Goal: Task Accomplishment & Management: Use online tool/utility

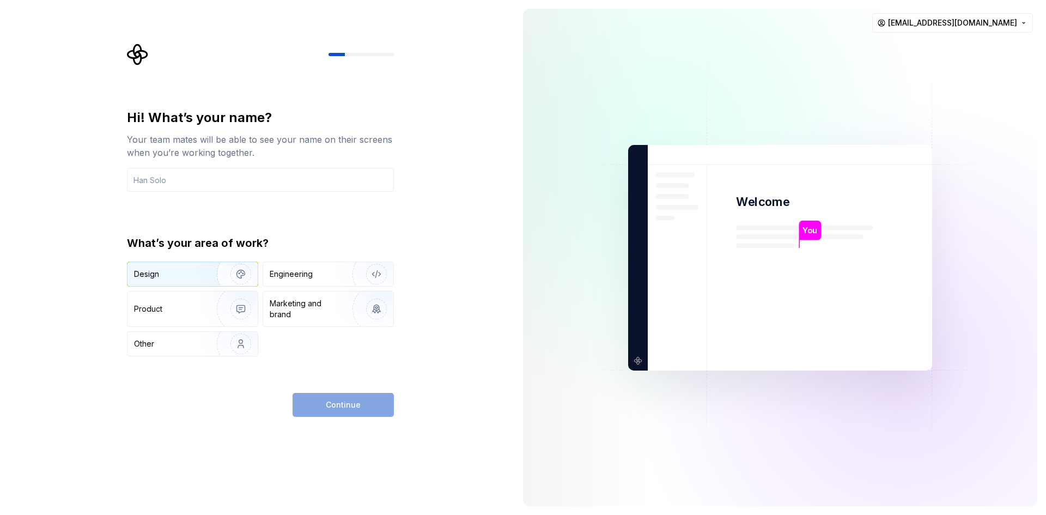
click at [213, 265] on img "button" at bounding box center [234, 274] width 70 height 73
click at [196, 157] on div "Your team mates will be able to see your name on their screens when you’re work…" at bounding box center [260, 146] width 267 height 26
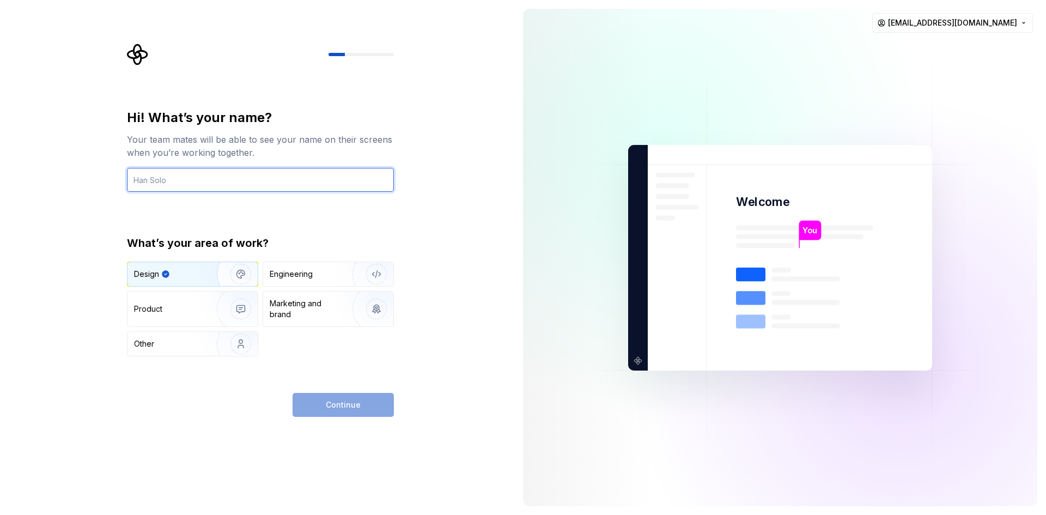
click at [222, 191] on input "text" at bounding box center [260, 180] width 267 height 24
type input "NGEPZ"
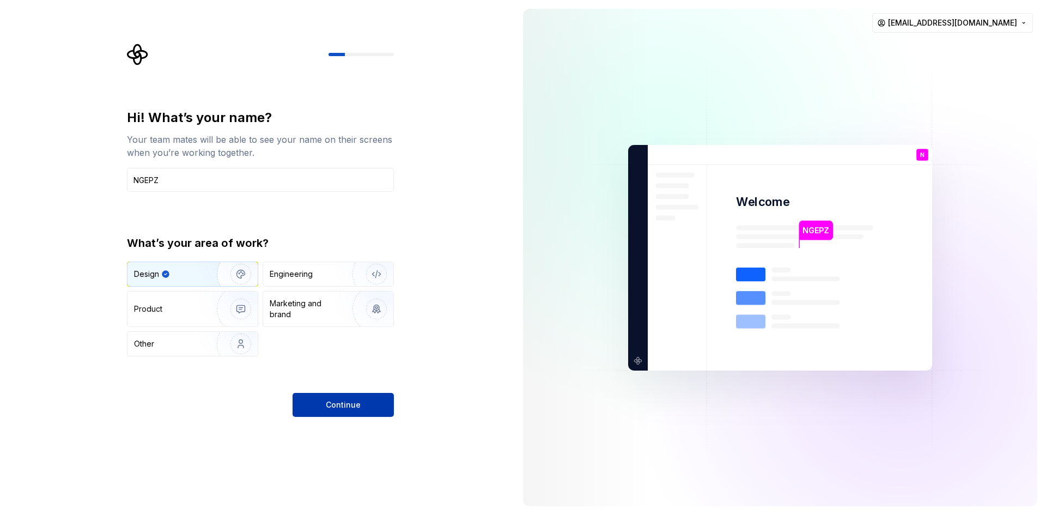
click at [320, 412] on button "Continue" at bounding box center [343, 405] width 101 height 24
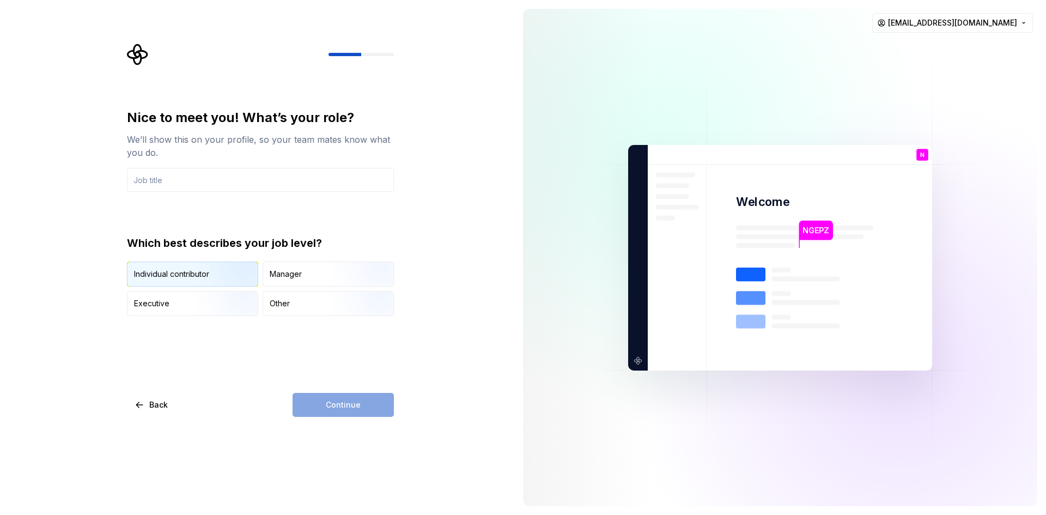
click at [206, 265] on img "button" at bounding box center [232, 287] width 70 height 73
click at [367, 404] on div "Continue" at bounding box center [343, 405] width 101 height 24
click at [232, 177] on input "text" at bounding box center [260, 180] width 267 height 24
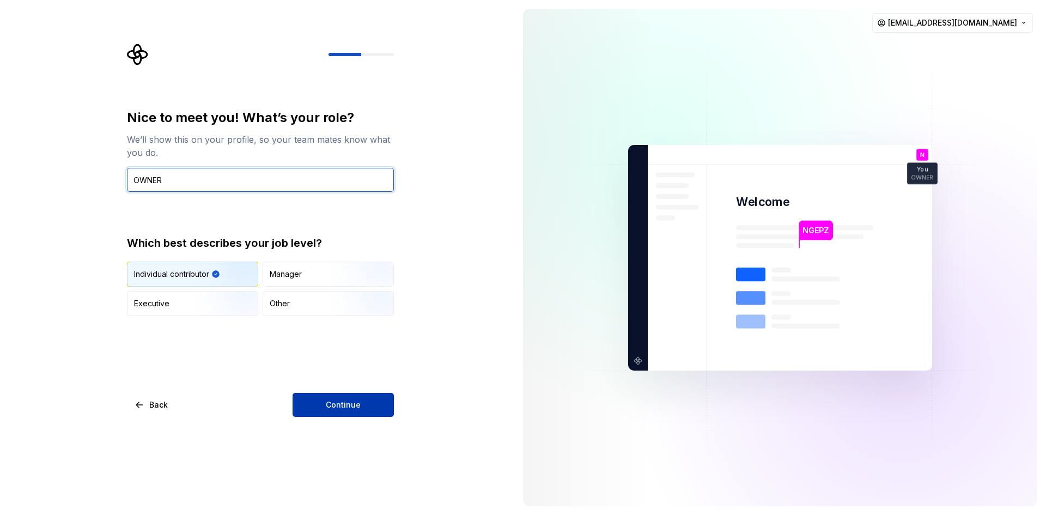
type input "OWNER"
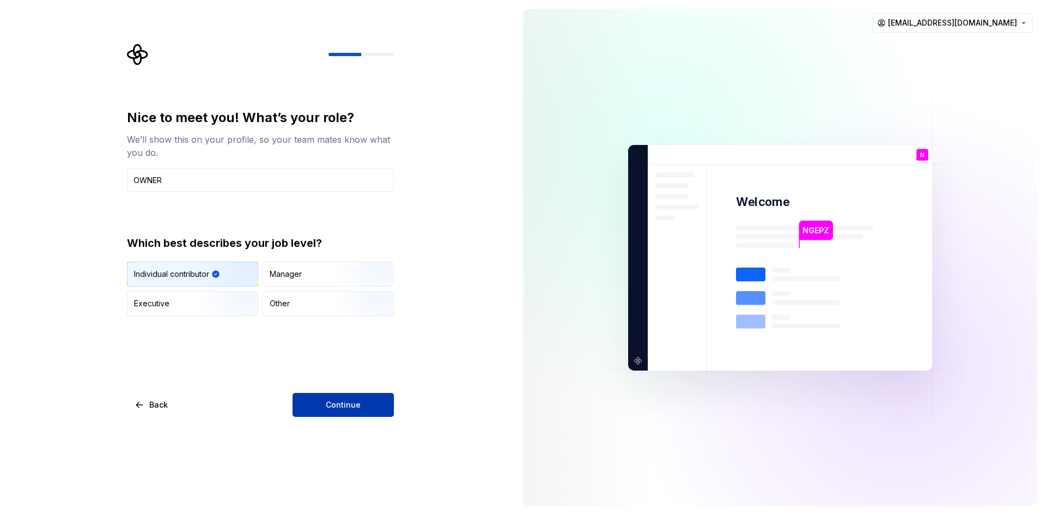
click at [342, 406] on span "Continue" at bounding box center [343, 404] width 35 height 11
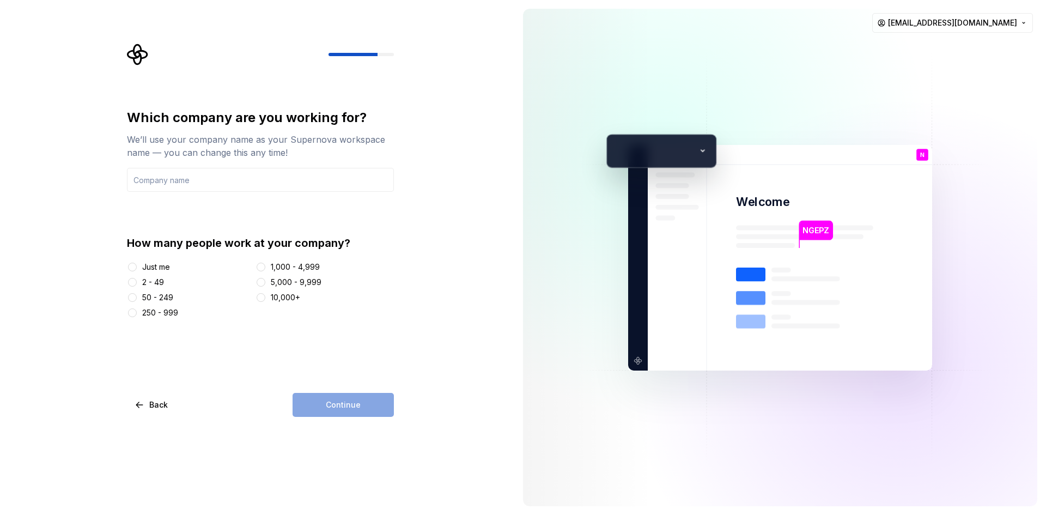
click at [147, 267] on div "Just me" at bounding box center [156, 266] width 28 height 11
click at [137, 267] on button "Just me" at bounding box center [132, 267] width 9 height 9
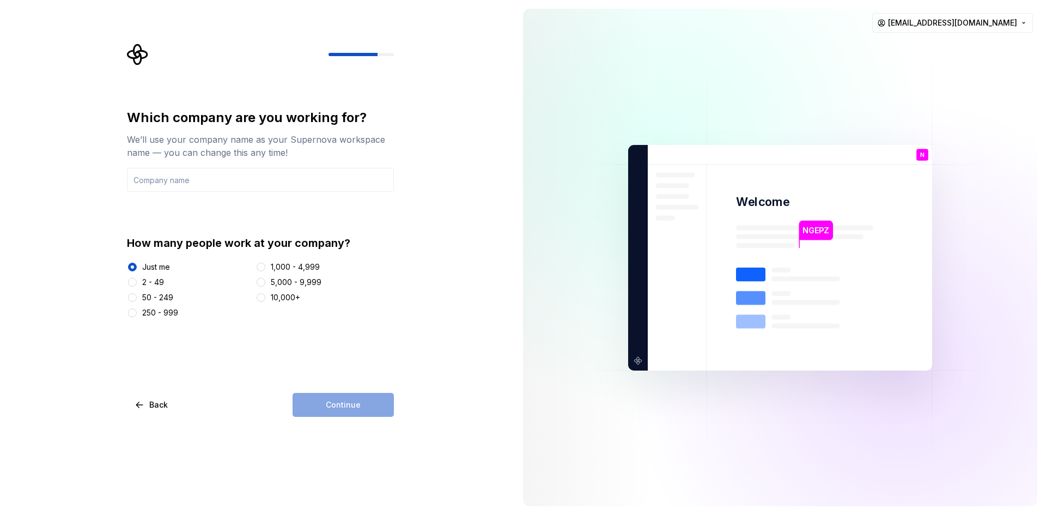
click at [241, 155] on div "We’ll use your company name as your Supernova workspace name — you can change t…" at bounding box center [260, 146] width 267 height 26
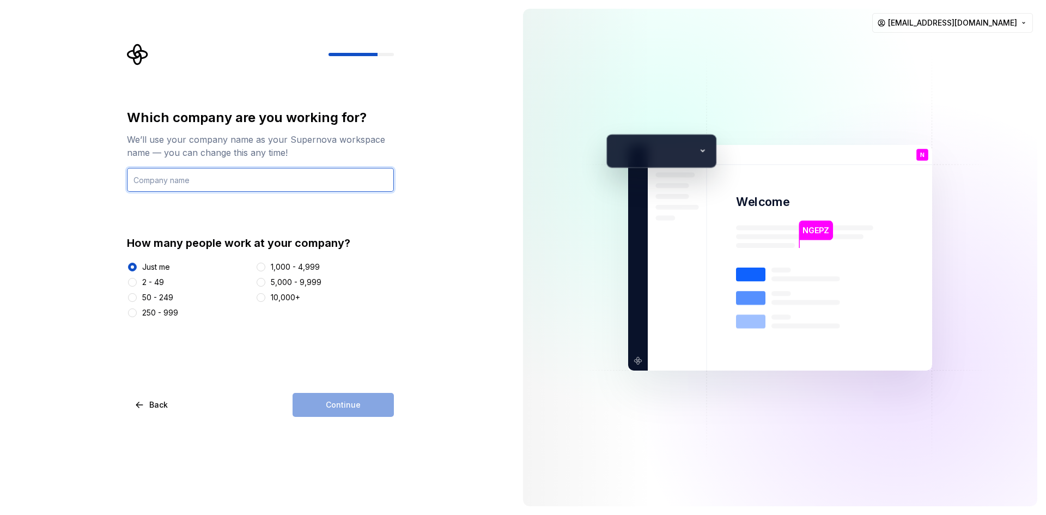
click at [243, 185] on input "text" at bounding box center [260, 180] width 267 height 24
type input "KSJSHOP"
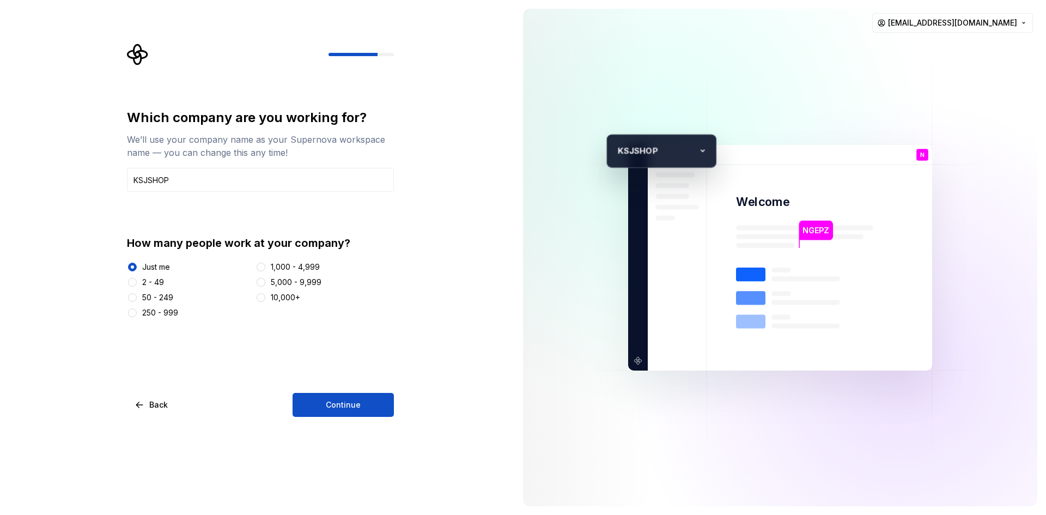
click at [368, 443] on div "Which company are you working for? We’ll use your company name as your Supernov…" at bounding box center [257, 257] width 514 height 515
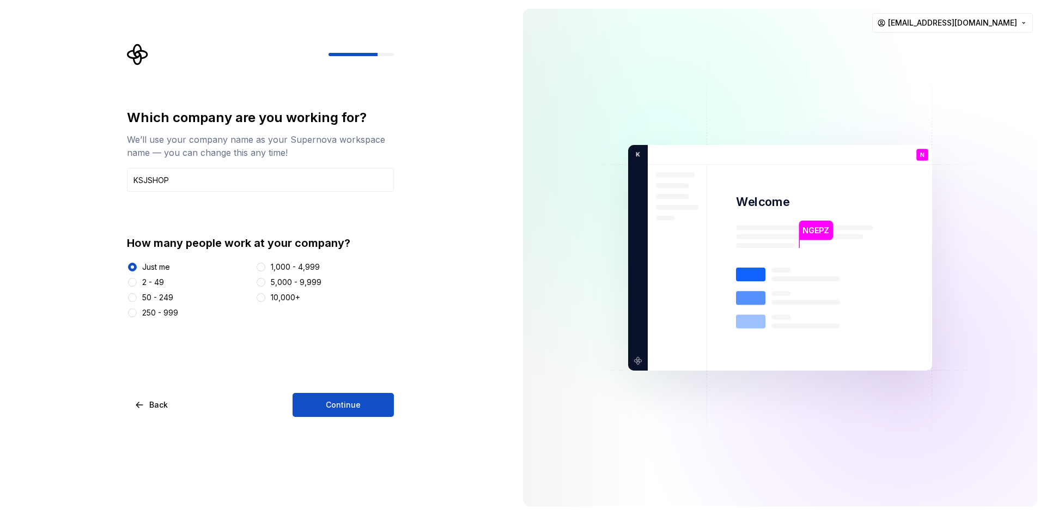
click at [363, 423] on div "Which company are you working for? We’ll use your company name as your Supernov…" at bounding box center [257, 257] width 514 height 515
click at [354, 409] on span "Continue" at bounding box center [343, 404] width 35 height 11
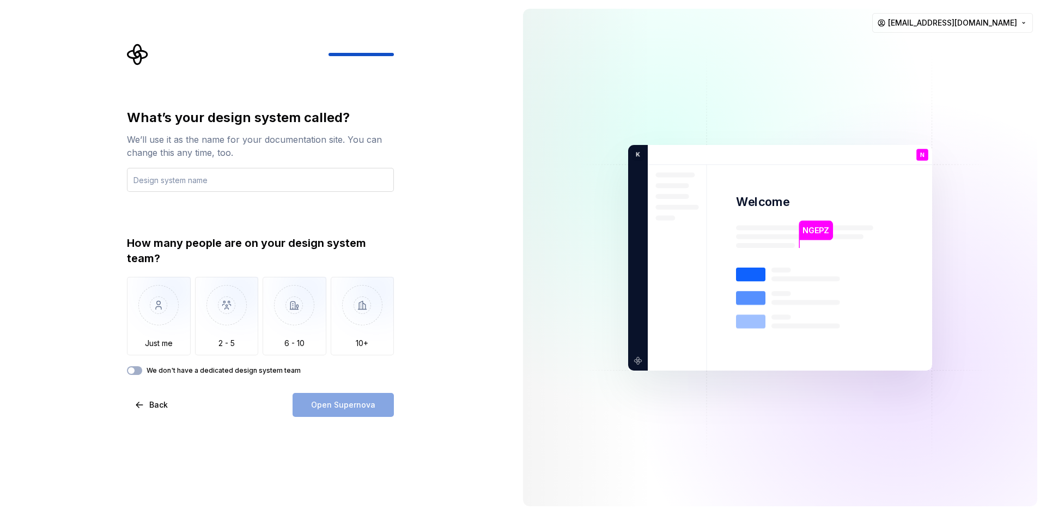
click at [248, 178] on input "text" at bounding box center [260, 180] width 267 height 24
click at [161, 338] on img "button" at bounding box center [159, 313] width 64 height 73
click at [213, 171] on input "text" at bounding box center [260, 180] width 267 height 24
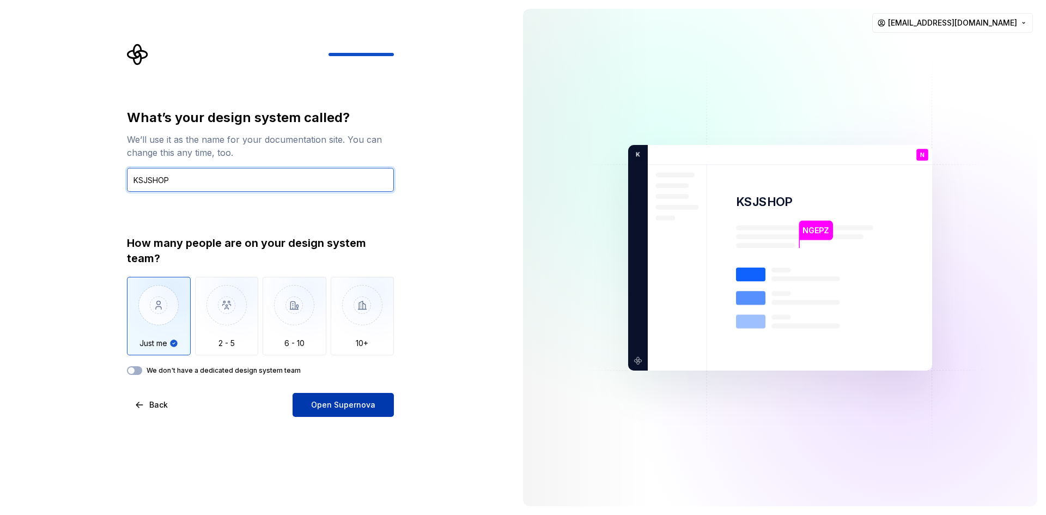
type input "KSJSHOP"
click at [349, 407] on span "Open Supernova" at bounding box center [343, 404] width 64 height 11
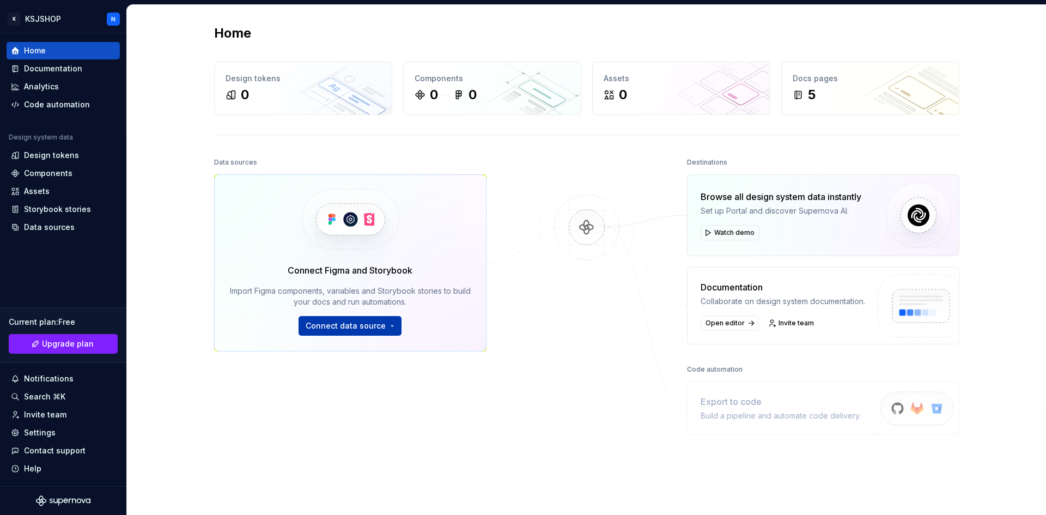
click at [392, 325] on button "Connect data source" at bounding box center [350, 326] width 103 height 20
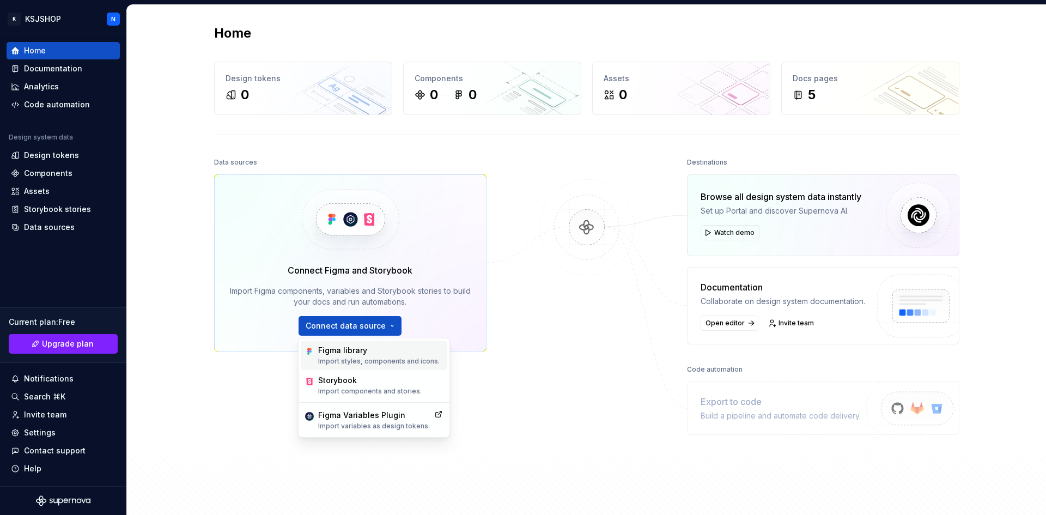
click at [392, 353] on div "Figma library" at bounding box center [378, 350] width 121 height 11
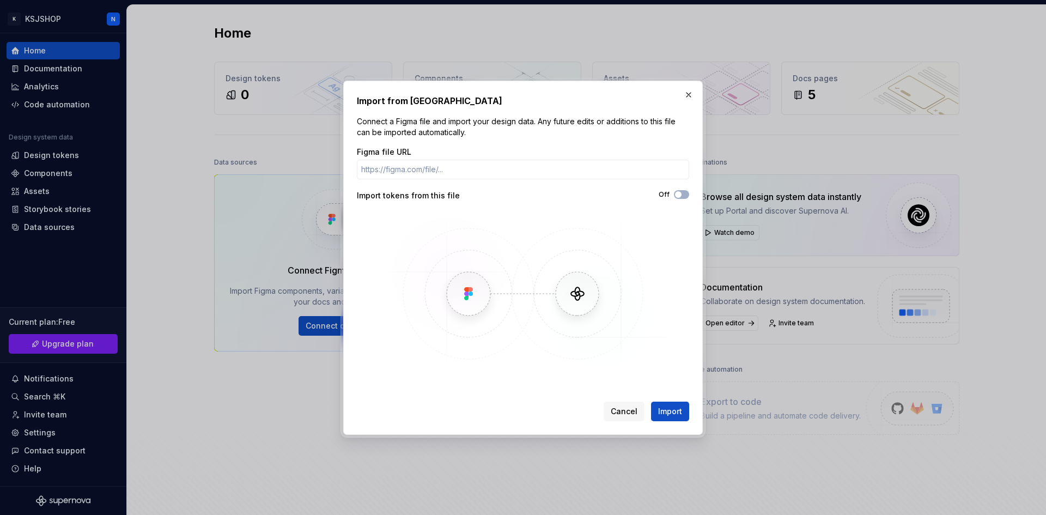
click at [468, 305] on img at bounding box center [523, 293] width 316 height 163
click at [622, 407] on span "Cancel" at bounding box center [624, 411] width 27 height 11
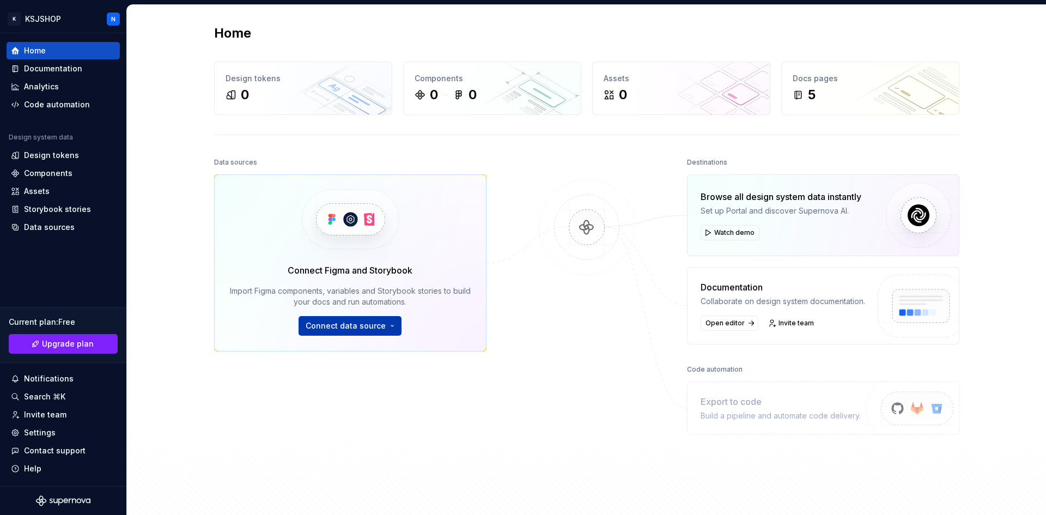
click at [358, 333] on button "Connect data source" at bounding box center [350, 326] width 103 height 20
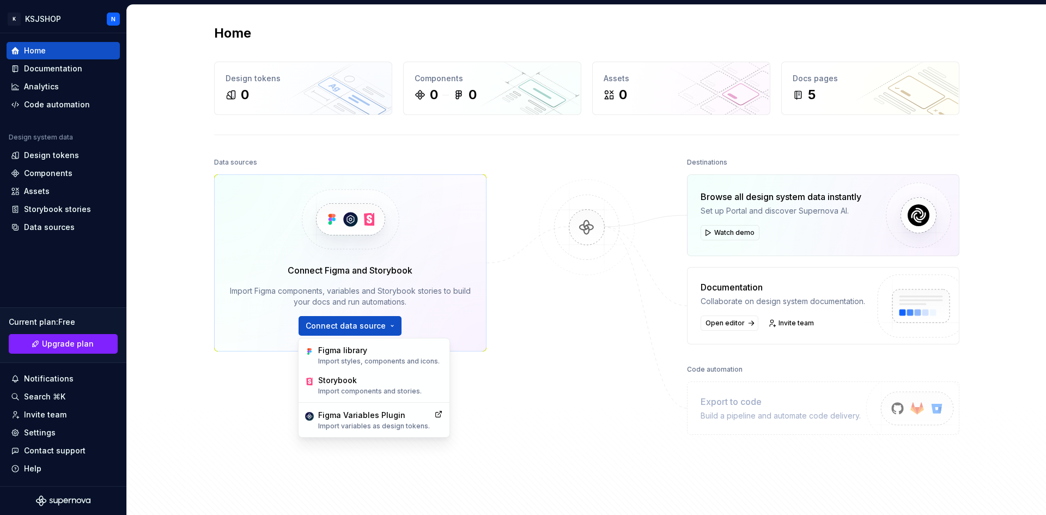
click at [406, 216] on img at bounding box center [349, 219] width 133 height 89
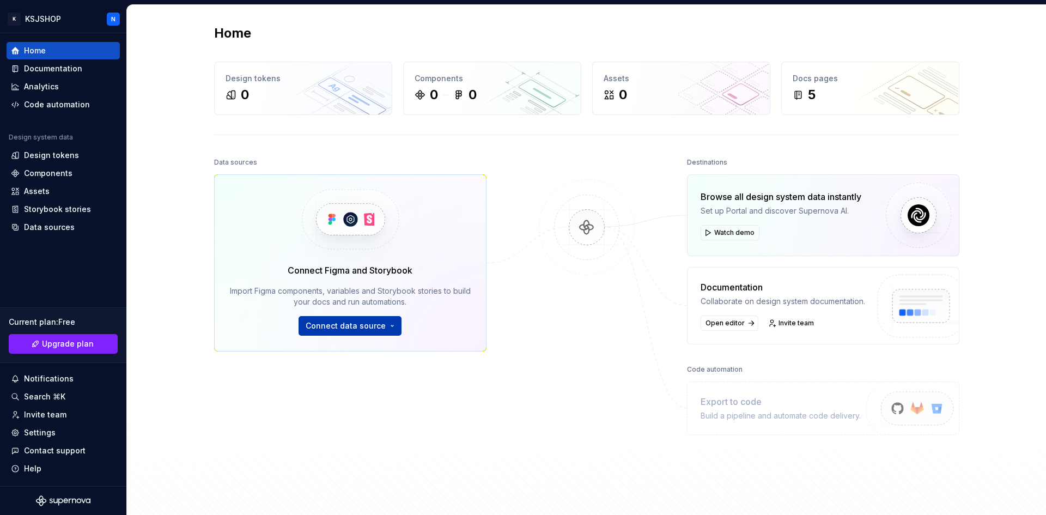
click at [374, 331] on button "Connect data source" at bounding box center [350, 326] width 103 height 20
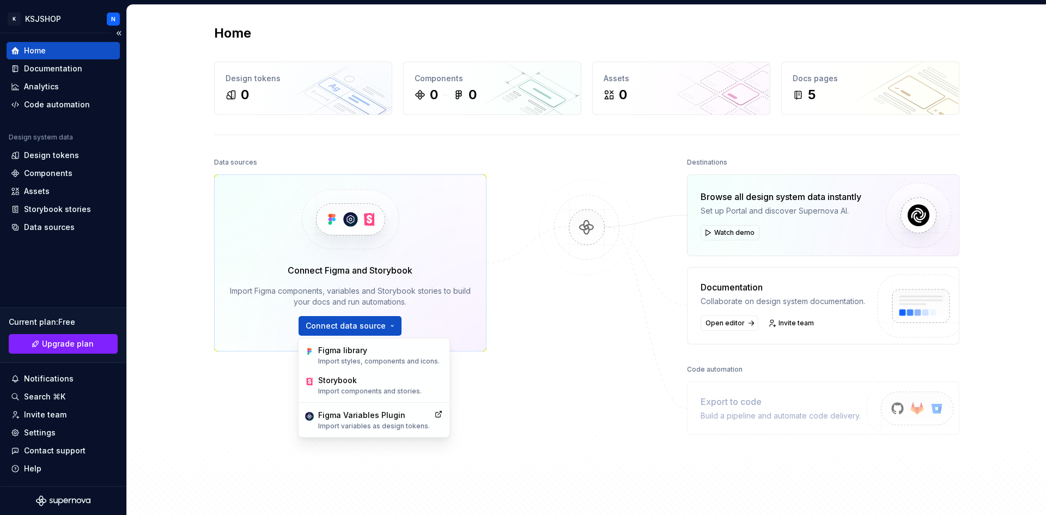
click at [48, 182] on div "Design system data Design tokens Components Assets Storybook stories Data sourc…" at bounding box center [63, 184] width 113 height 103
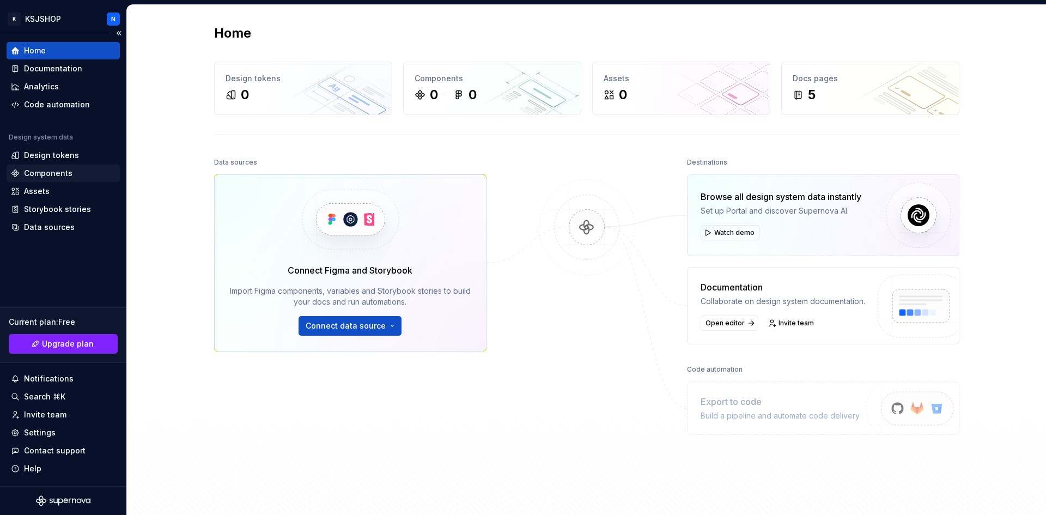
click at [48, 175] on div "Components" at bounding box center [48, 173] width 48 height 11
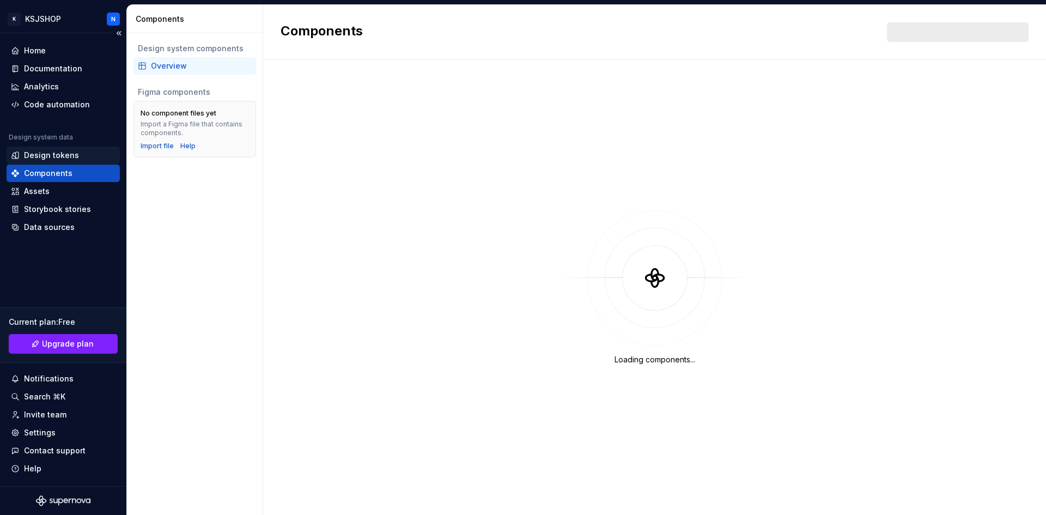
click at [54, 154] on div "Design tokens" at bounding box center [51, 155] width 55 height 11
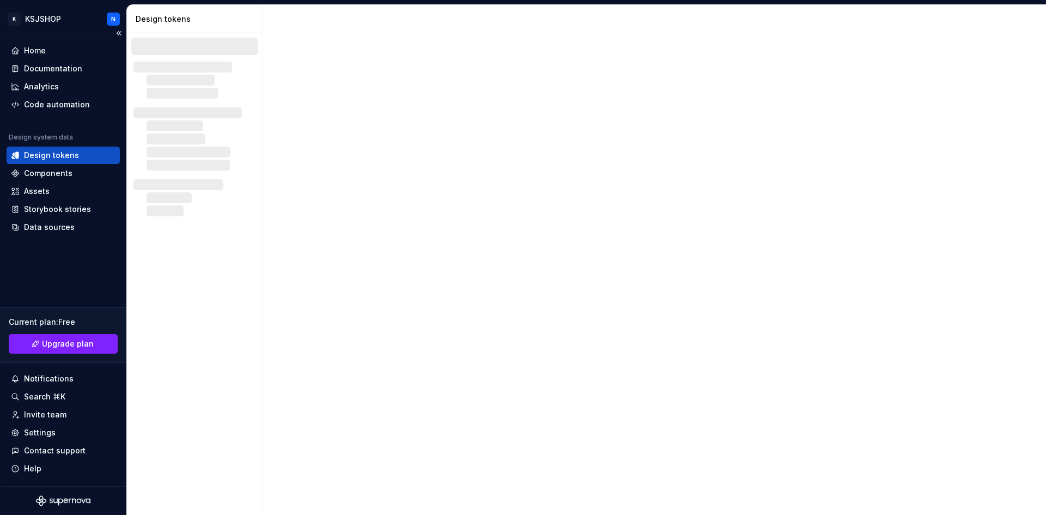
click at [54, 114] on div "Home Documentation Analytics Code automation Design system data Design tokens C…" at bounding box center [63, 139] width 113 height 194
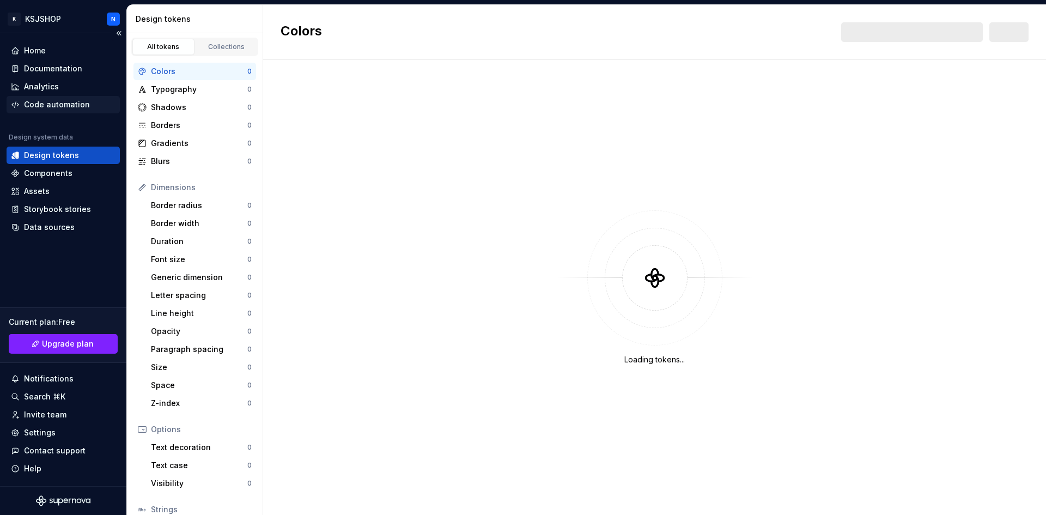
click at [54, 113] on div "Code automation" at bounding box center [63, 104] width 113 height 17
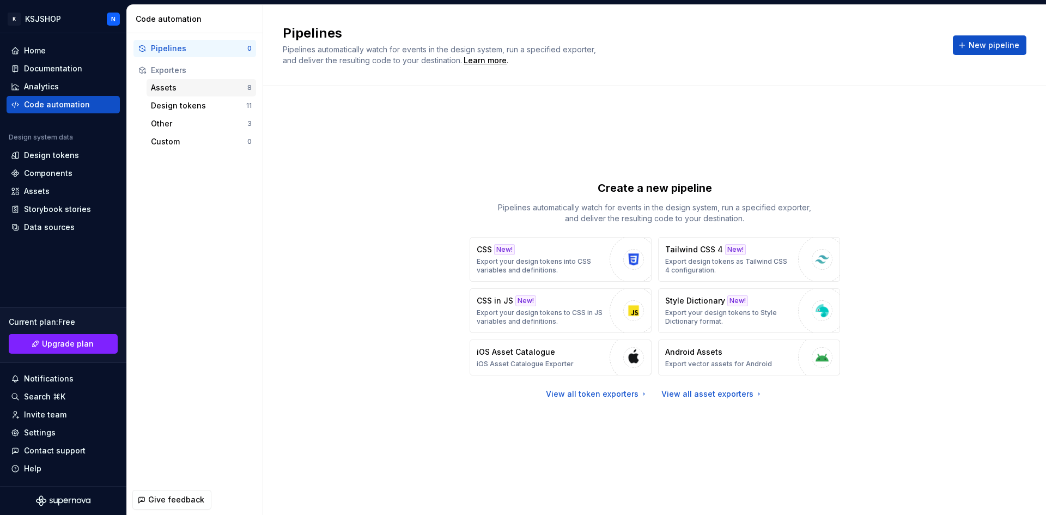
click at [189, 90] on div "Assets" at bounding box center [199, 87] width 96 height 11
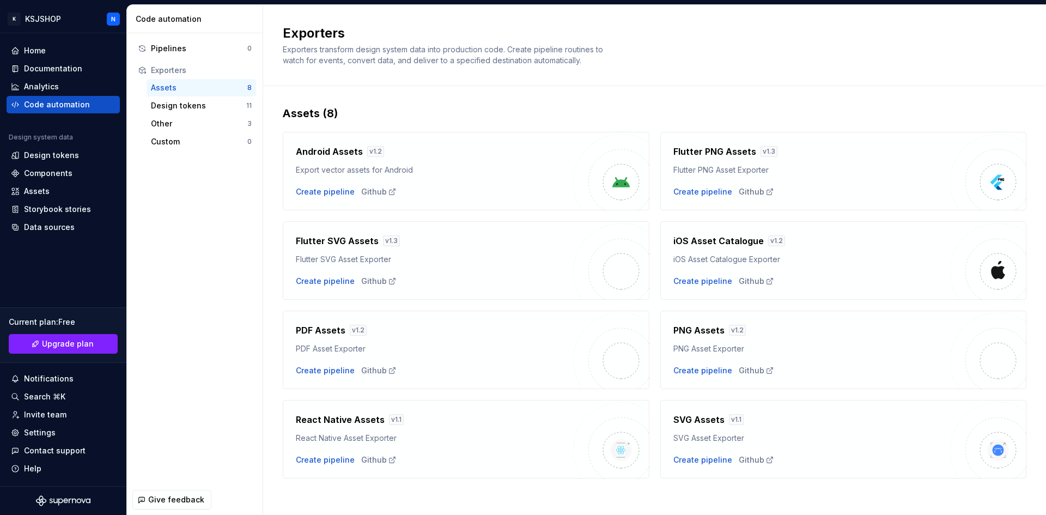
scroll to position [5, 0]
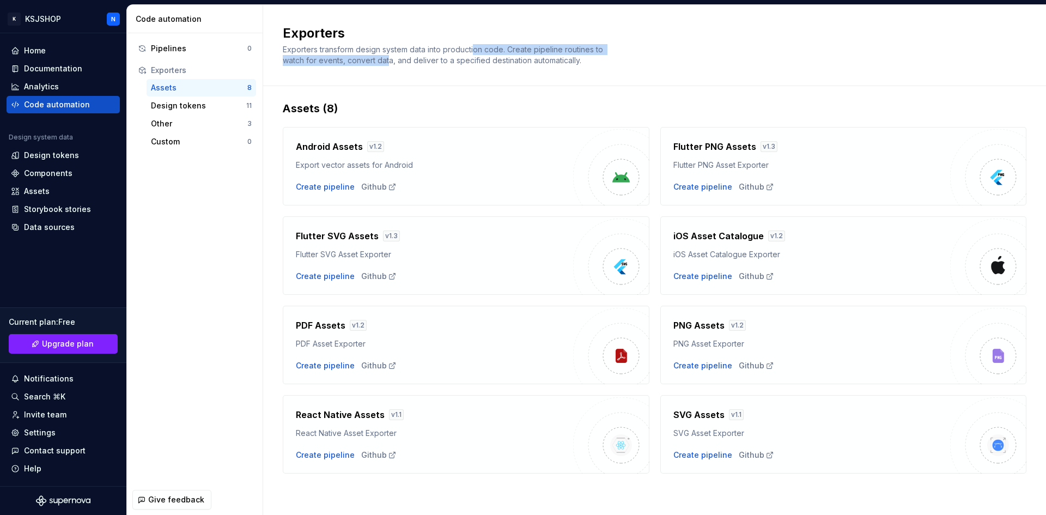
drag, startPoint x: 389, startPoint y: 64, endPoint x: 476, endPoint y: 50, distance: 87.8
click at [476, 50] on span "Exporters transform design system data into production code. Create pipeline ro…" at bounding box center [444, 55] width 322 height 20
drag, startPoint x: 377, startPoint y: 50, endPoint x: 465, endPoint y: 50, distance: 88.2
click at [465, 50] on span "Exporters transform design system data into production code. Create pipeline ro…" at bounding box center [444, 55] width 322 height 20
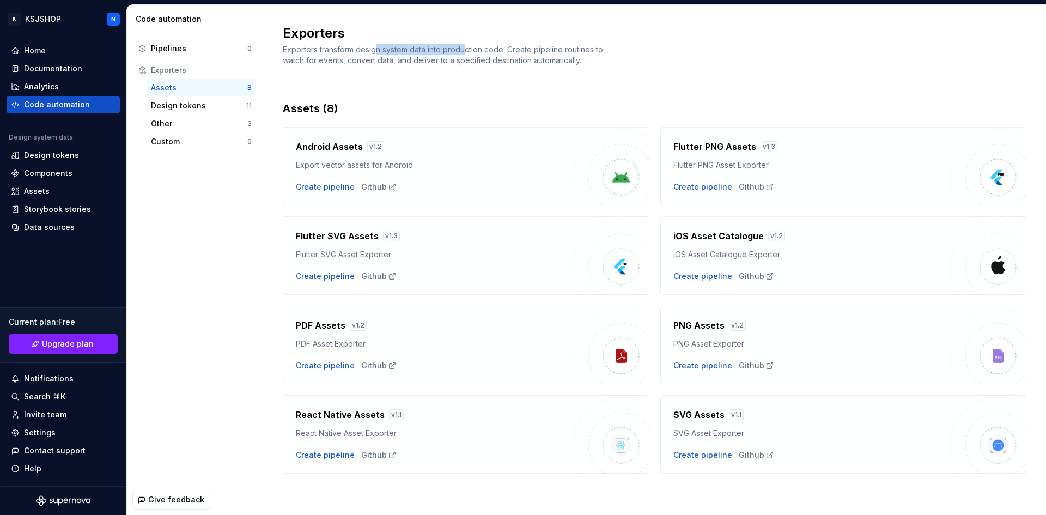
click at [465, 50] on span "Exporters transform design system data into production code. Create pipeline ro…" at bounding box center [444, 55] width 322 height 20
drag, startPoint x: 361, startPoint y: 50, endPoint x: 420, endPoint y: 57, distance: 59.3
click at [420, 57] on span "Exporters transform design system data into production code. Create pipeline ro…" at bounding box center [444, 55] width 322 height 20
click at [618, 275] on img at bounding box center [621, 266] width 22 height 22
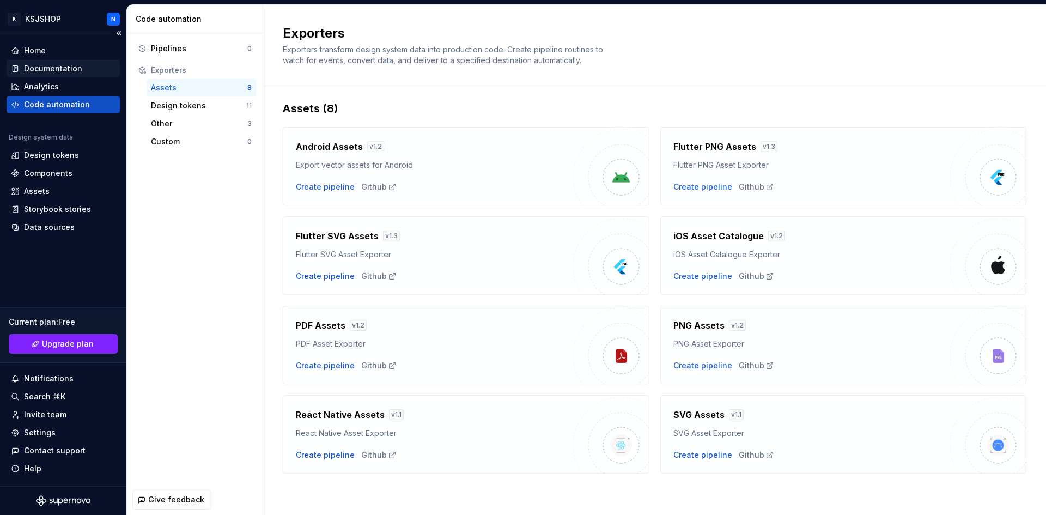
click at [64, 69] on div "Documentation" at bounding box center [53, 68] width 58 height 11
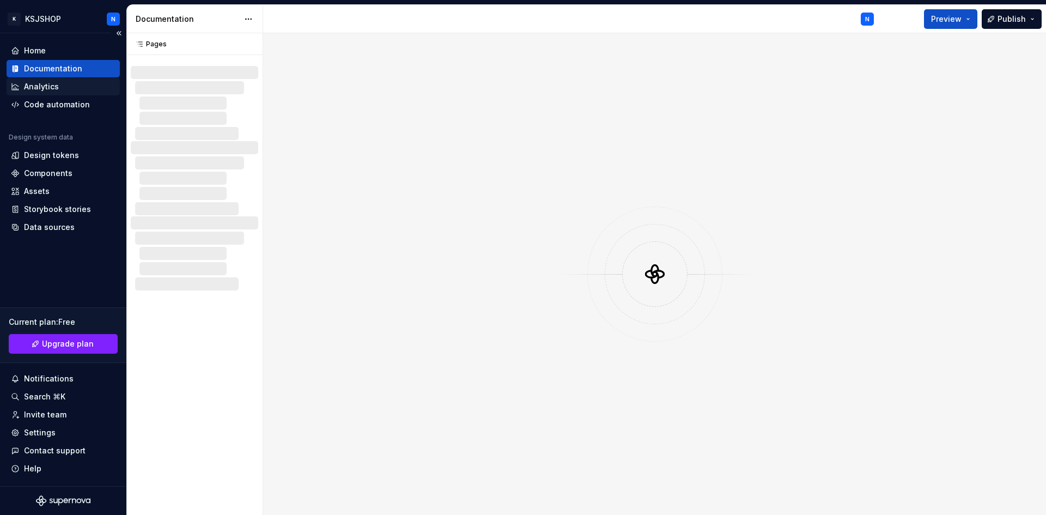
click at [64, 86] on div "Analytics" at bounding box center [63, 86] width 105 height 11
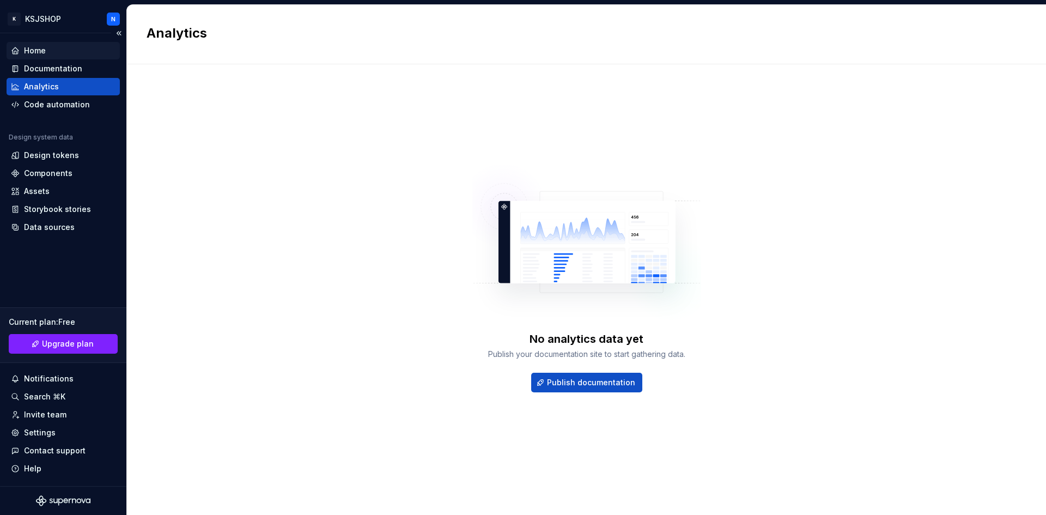
click at [59, 42] on div "Home" at bounding box center [63, 50] width 113 height 17
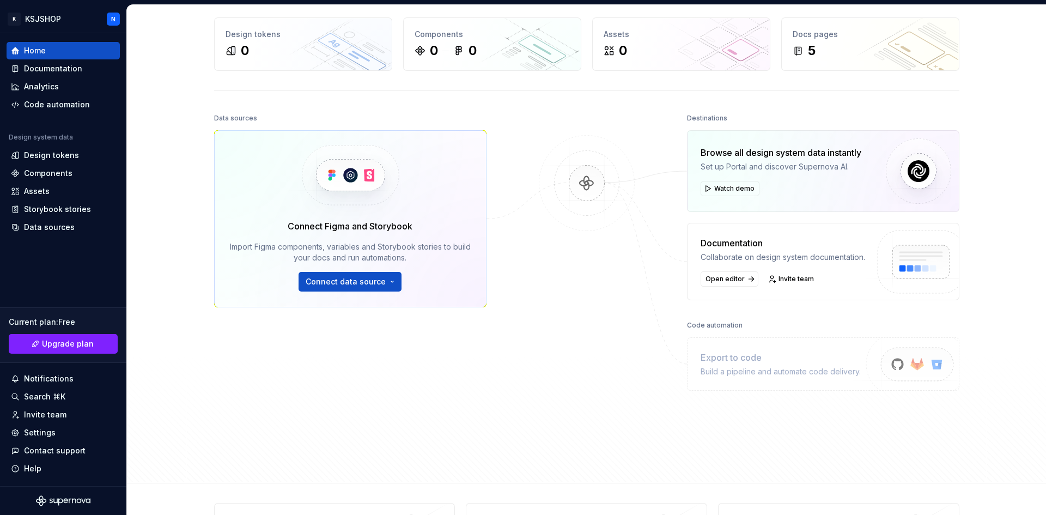
scroll to position [105, 0]
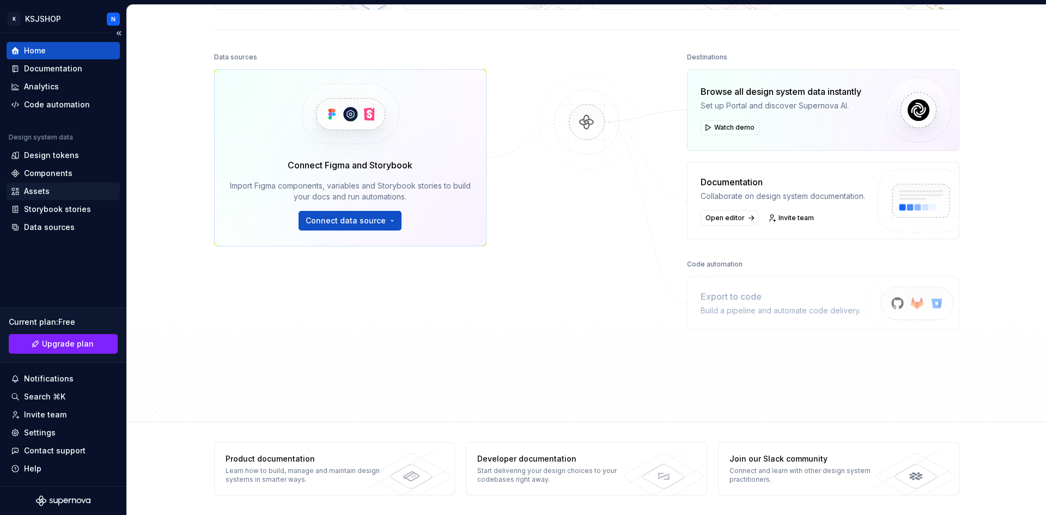
click at [25, 195] on div "Assets" at bounding box center [37, 191] width 26 height 11
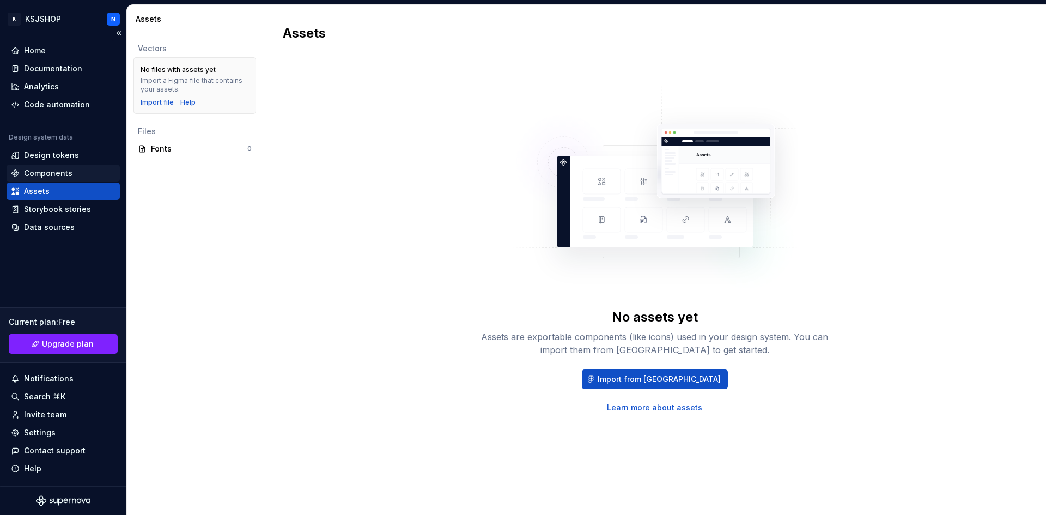
click at [55, 176] on div "Components" at bounding box center [48, 173] width 48 height 11
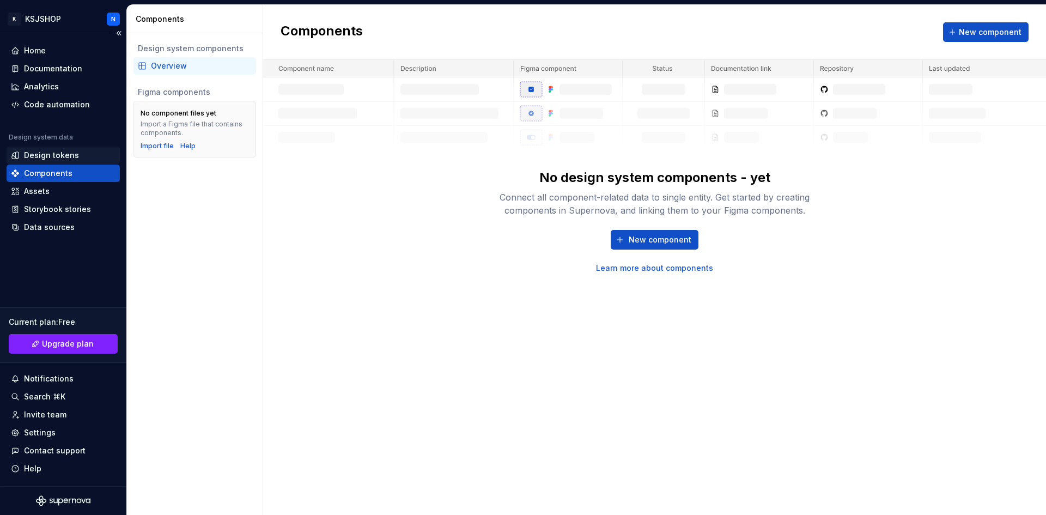
click at [56, 156] on div "Design tokens" at bounding box center [51, 155] width 55 height 11
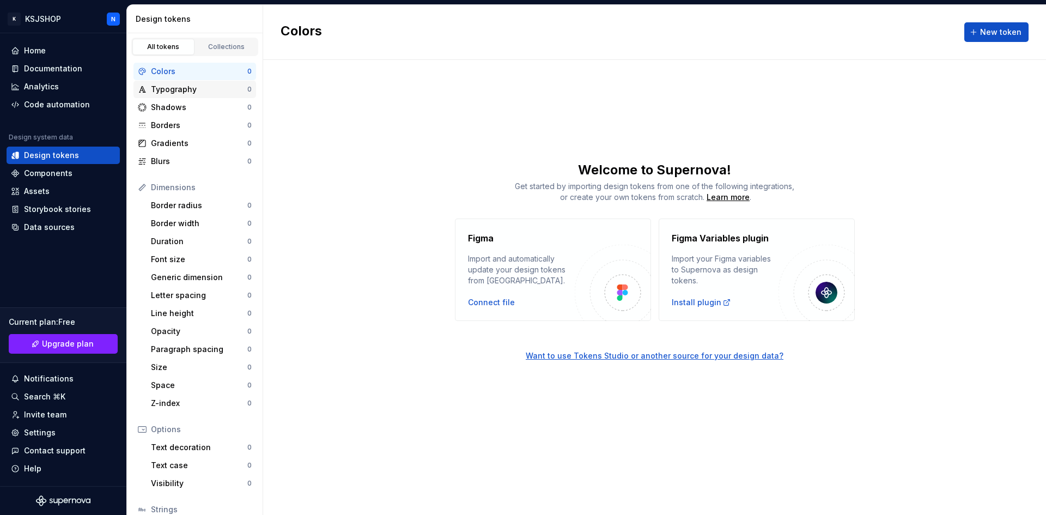
click at [164, 90] on div "Typography" at bounding box center [199, 89] width 96 height 11
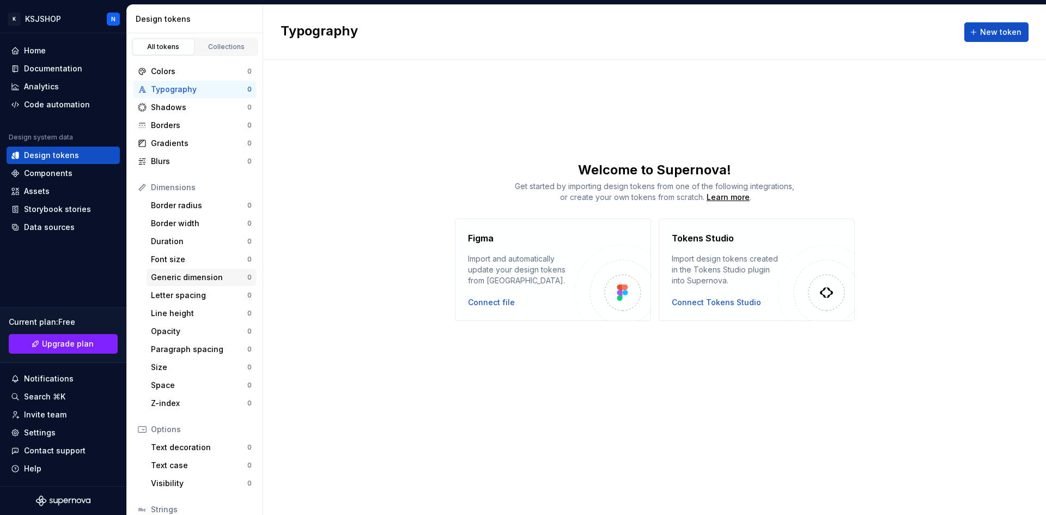
click at [184, 279] on div "Generic dimension" at bounding box center [199, 277] width 96 height 11
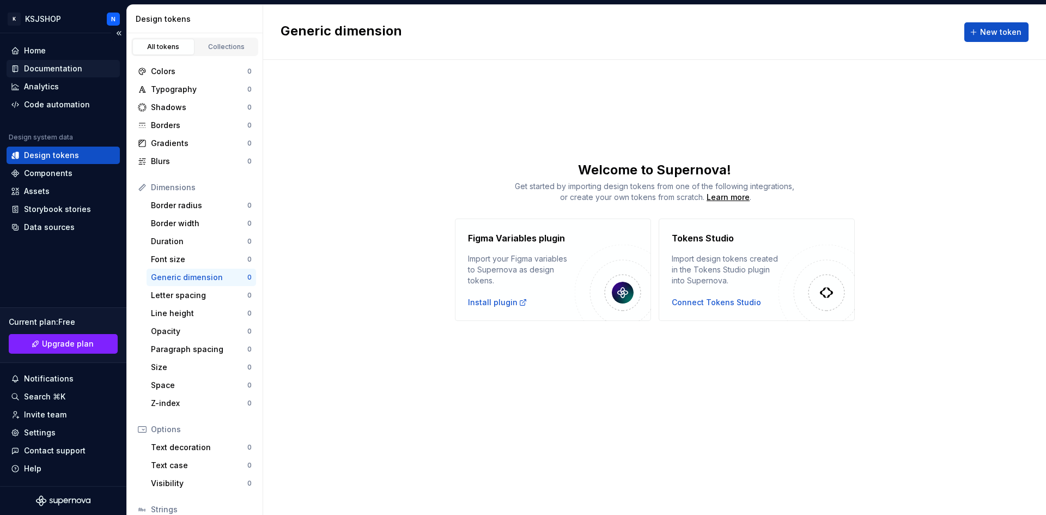
click at [61, 71] on div "Documentation" at bounding box center [53, 68] width 58 height 11
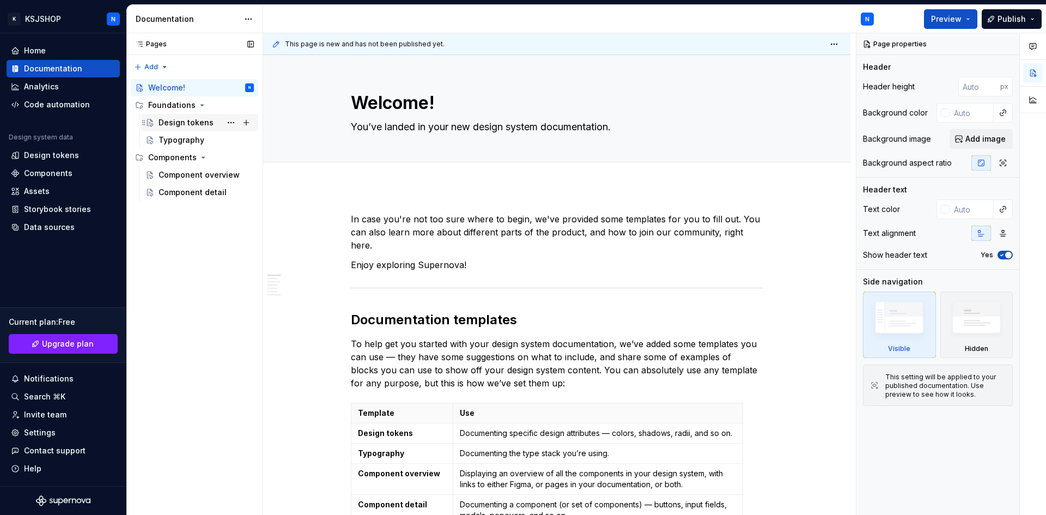
click at [195, 129] on div "Design tokens" at bounding box center [206, 122] width 95 height 15
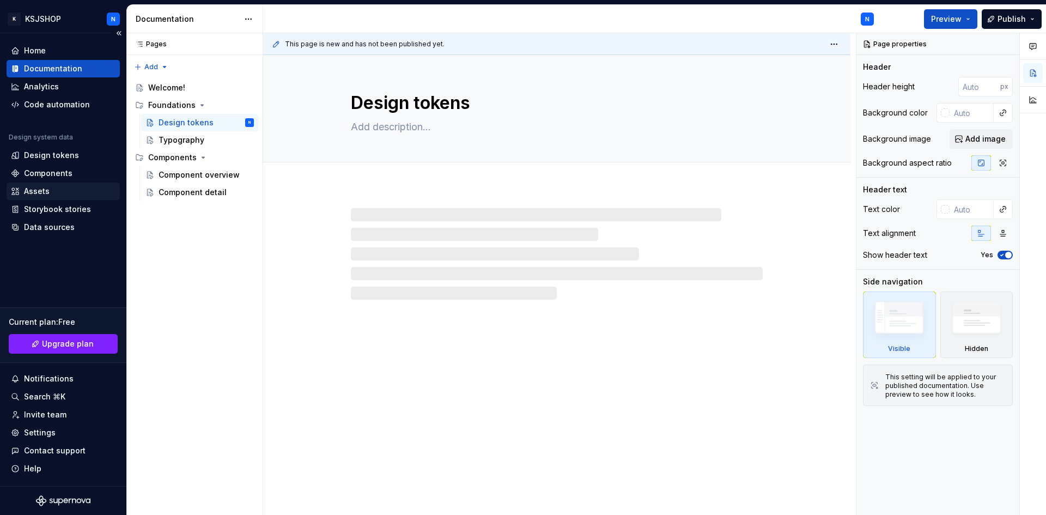
click at [46, 190] on div "Assets" at bounding box center [37, 191] width 26 height 11
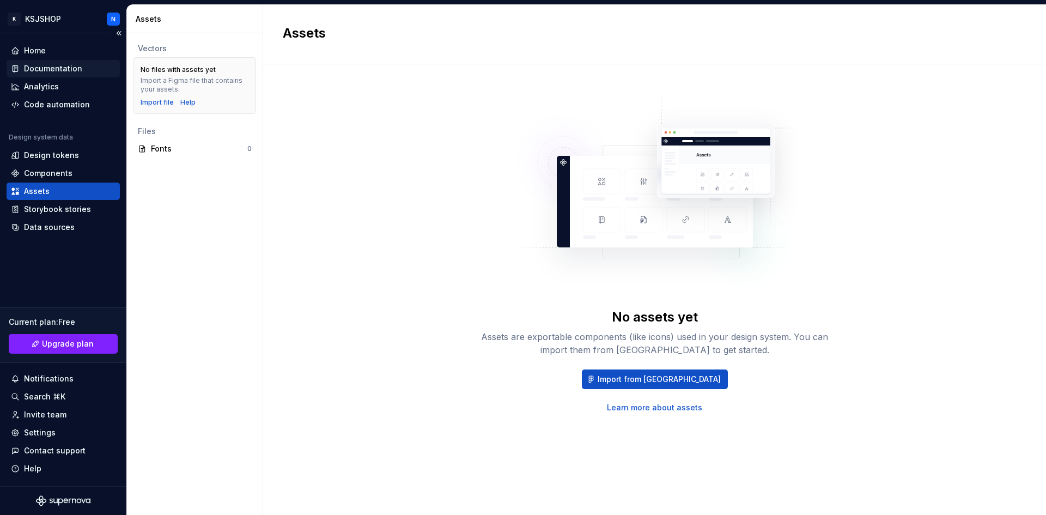
click at [42, 70] on div "Documentation" at bounding box center [53, 68] width 58 height 11
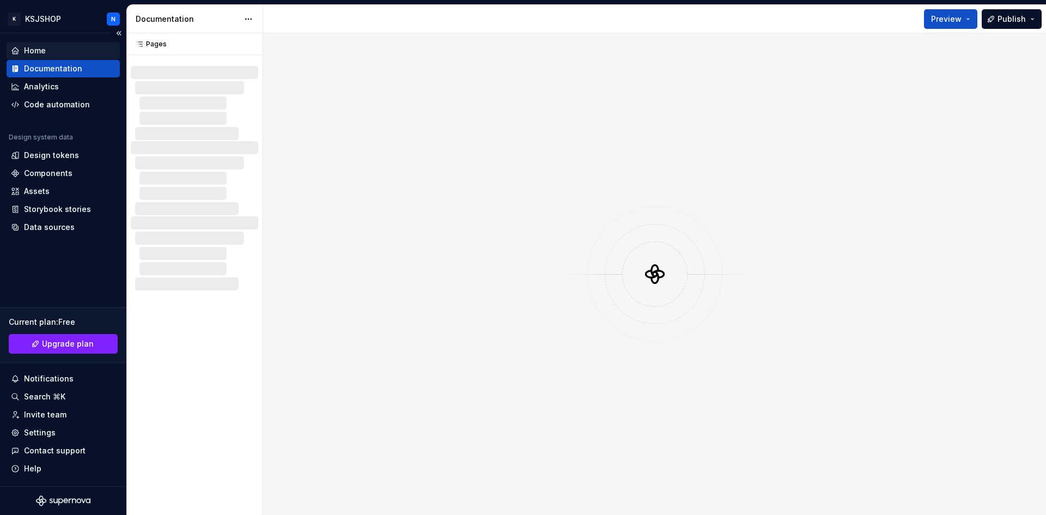
type textarea "*"
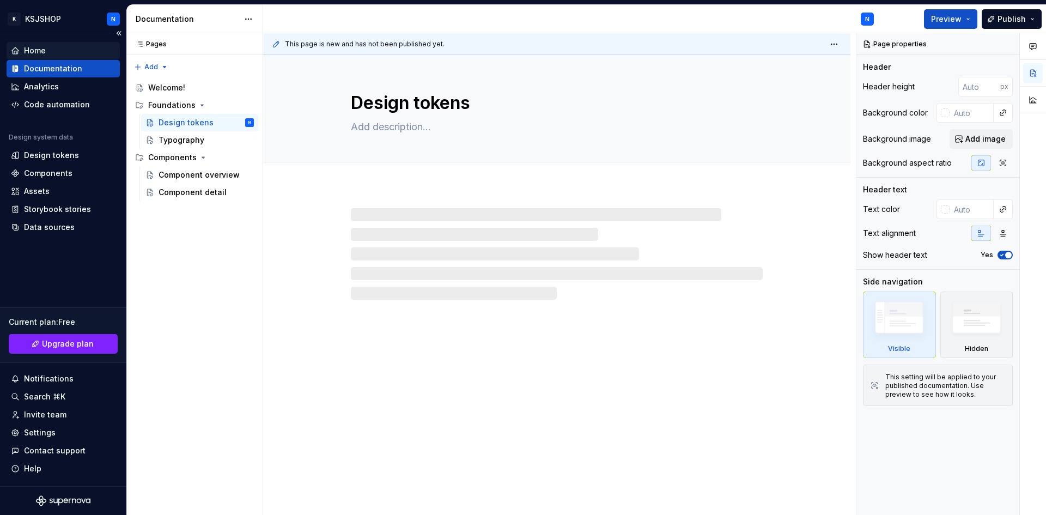
click at [39, 55] on div "Home" at bounding box center [35, 50] width 22 height 11
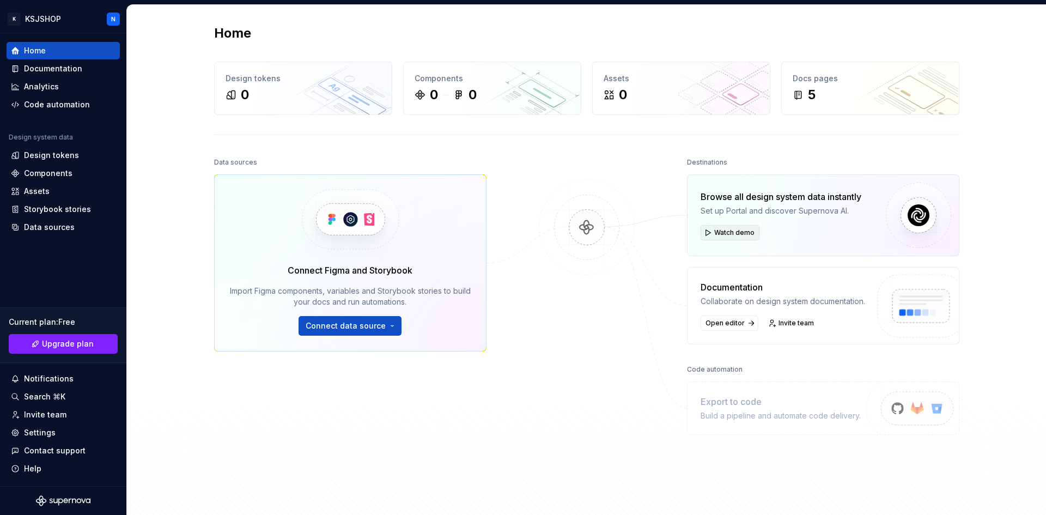
click at [723, 233] on span "Watch demo" at bounding box center [734, 232] width 40 height 9
click at [87, 174] on div "Components" at bounding box center [63, 173] width 105 height 11
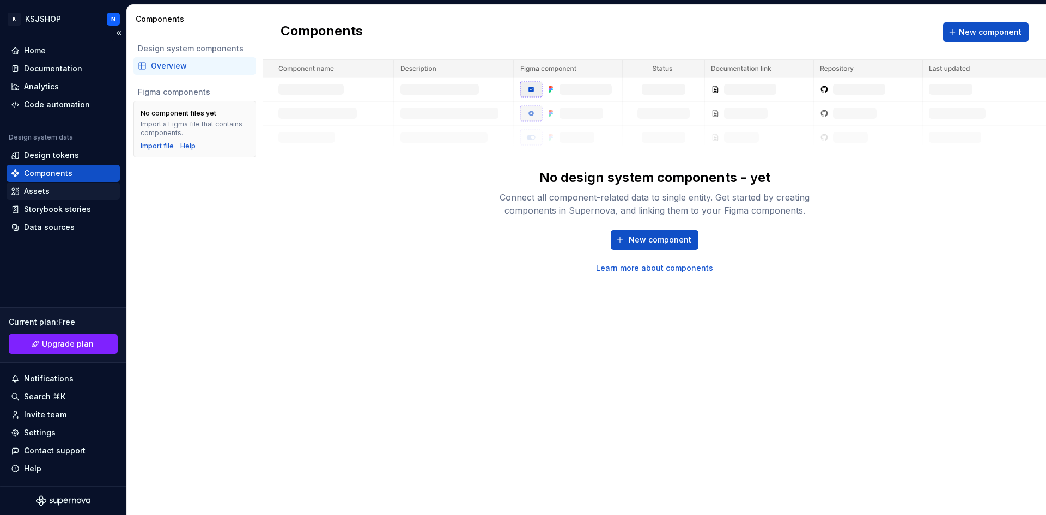
click at [62, 190] on div "Assets" at bounding box center [63, 191] width 105 height 11
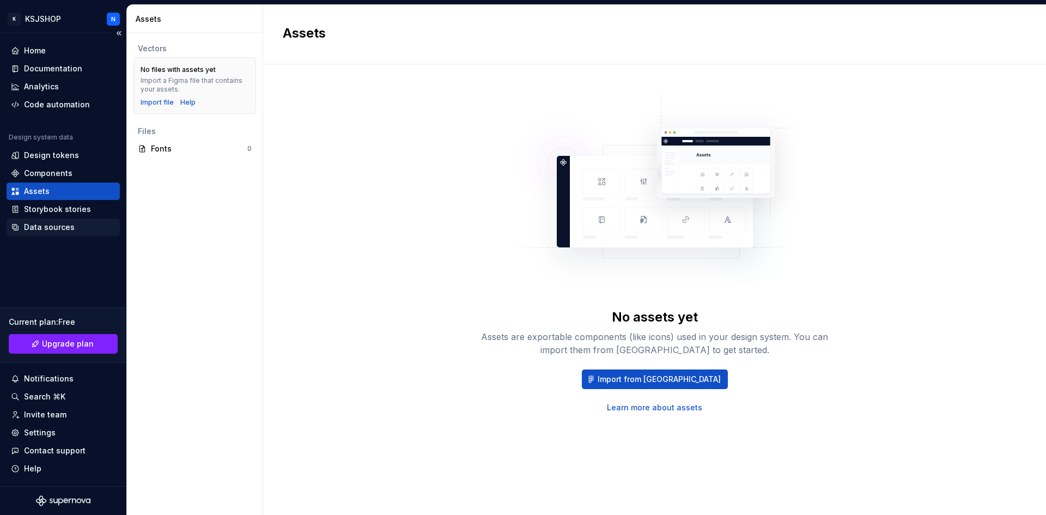
click at [65, 222] on div "Data sources" at bounding box center [49, 227] width 51 height 11
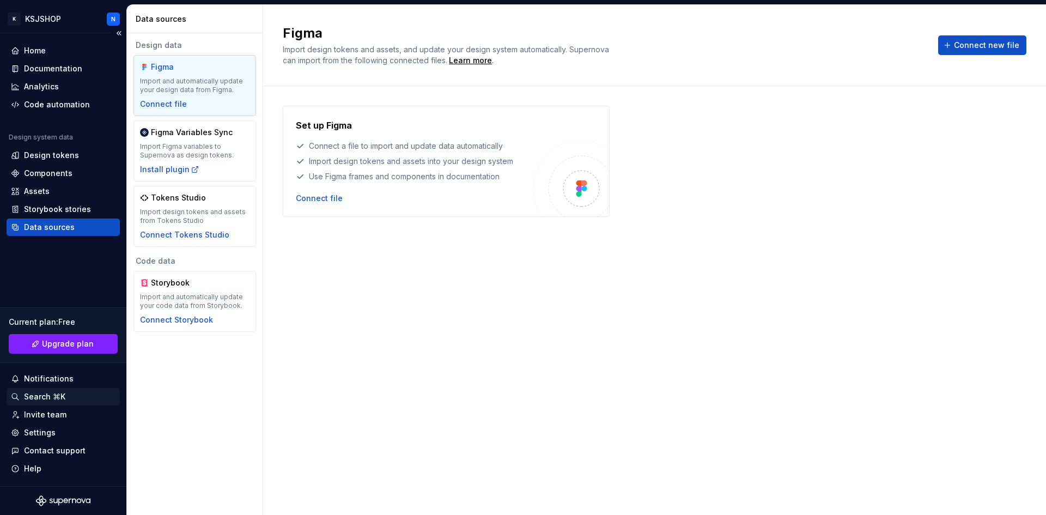
click at [37, 394] on div "Search ⌘K" at bounding box center [44, 396] width 41 height 11
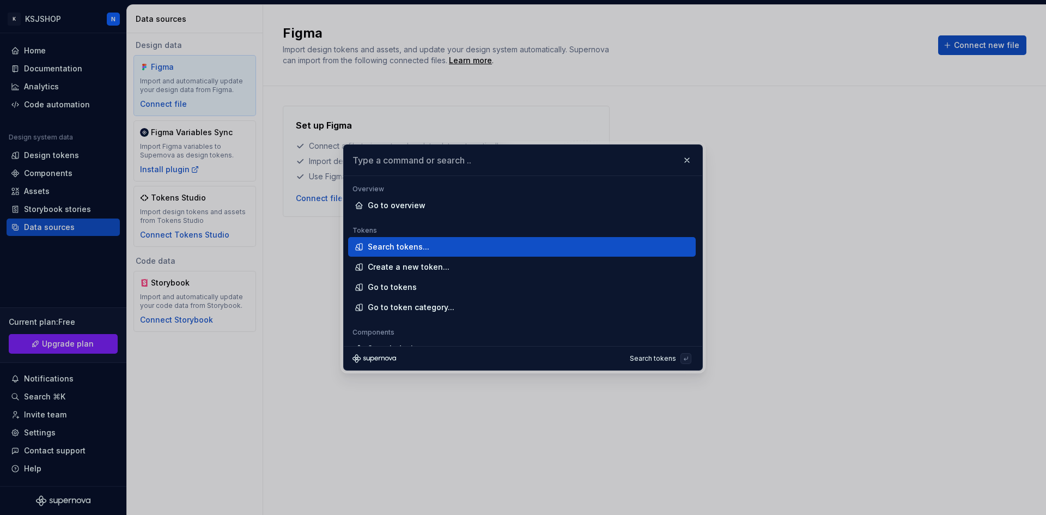
click at [404, 246] on div "Search tokens..." at bounding box center [399, 246] width 62 height 11
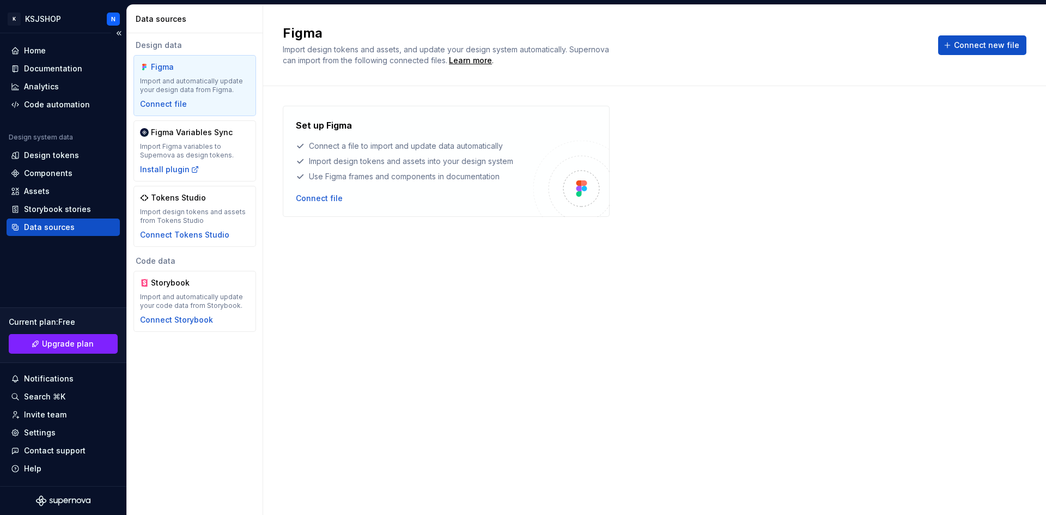
click at [65, 59] on div "Home Documentation Analytics Code automation" at bounding box center [63, 77] width 113 height 71
click at [63, 56] on div "Home" at bounding box center [63, 50] width 113 height 17
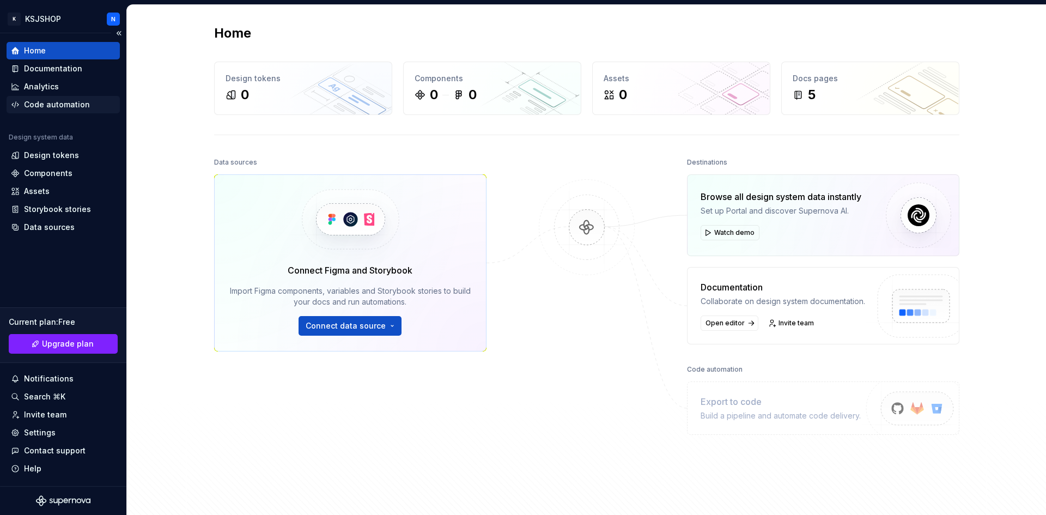
click at [45, 109] on div "Code automation" at bounding box center [57, 104] width 66 height 11
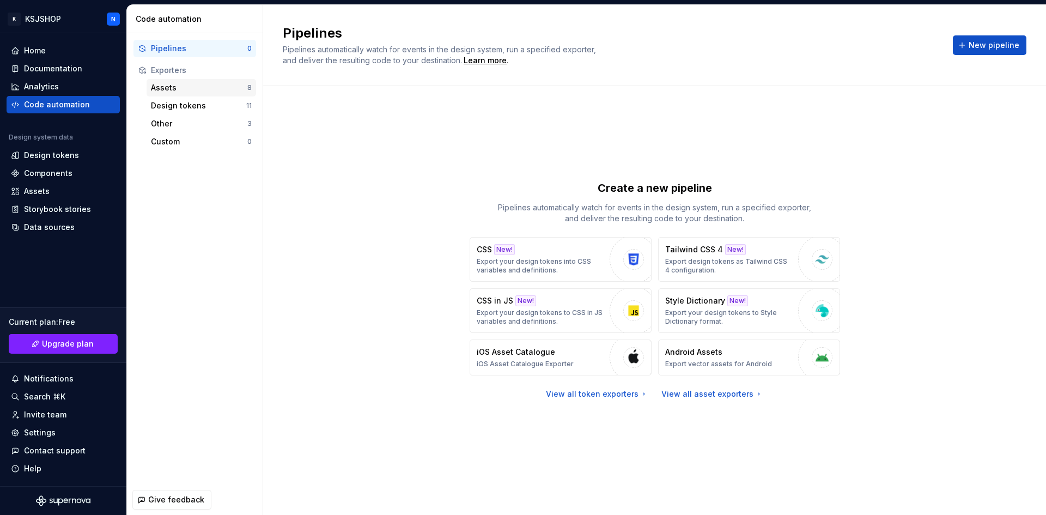
click at [216, 85] on div "Assets" at bounding box center [199, 87] width 96 height 11
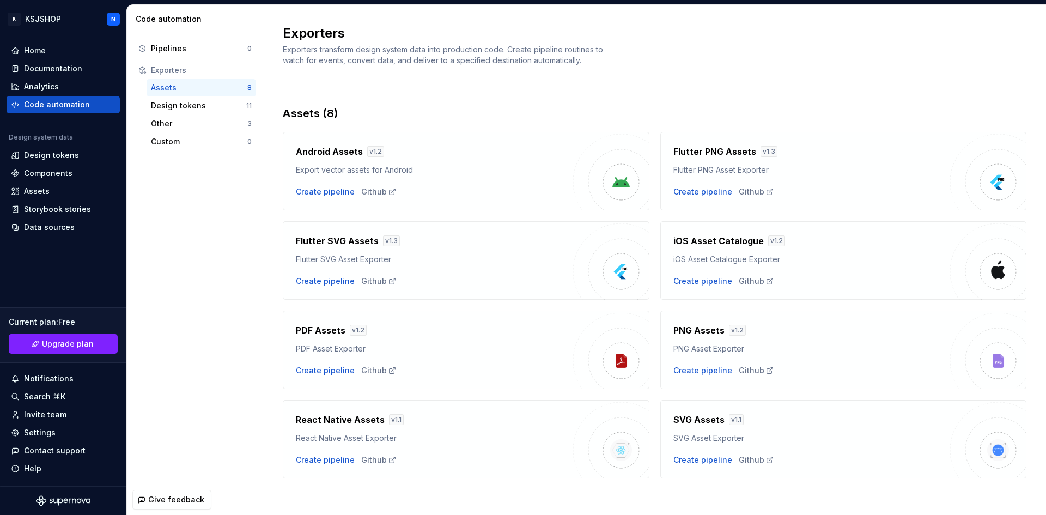
click at [600, 180] on img at bounding box center [611, 172] width 76 height 76
click at [336, 147] on h4 "Android Assets" at bounding box center [329, 151] width 67 height 13
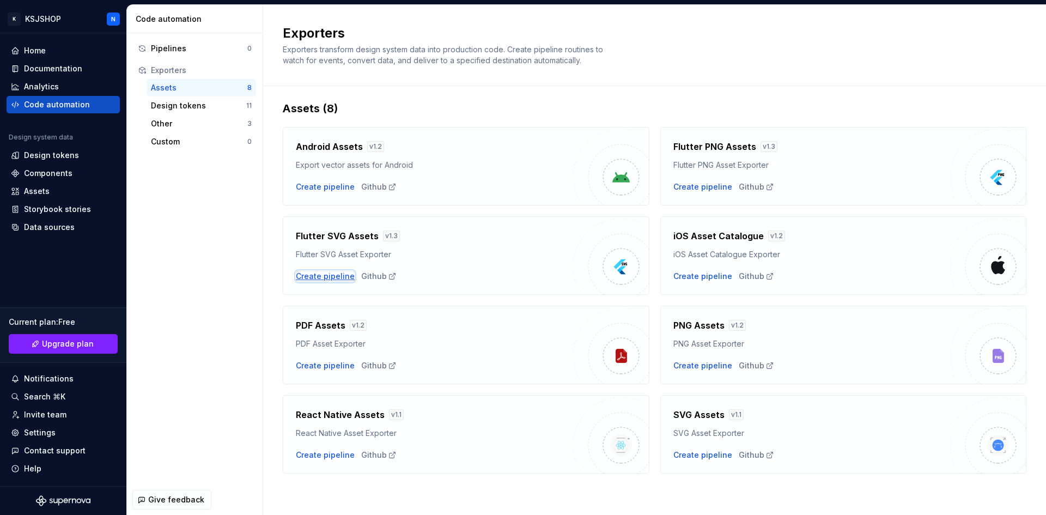
click at [312, 279] on div "Create pipeline" at bounding box center [325, 276] width 59 height 11
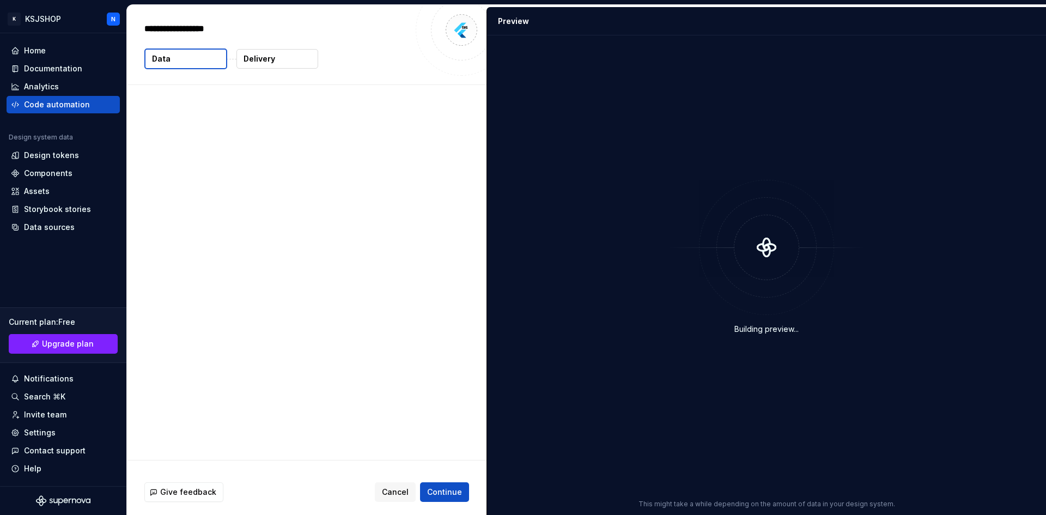
type textarea "*"
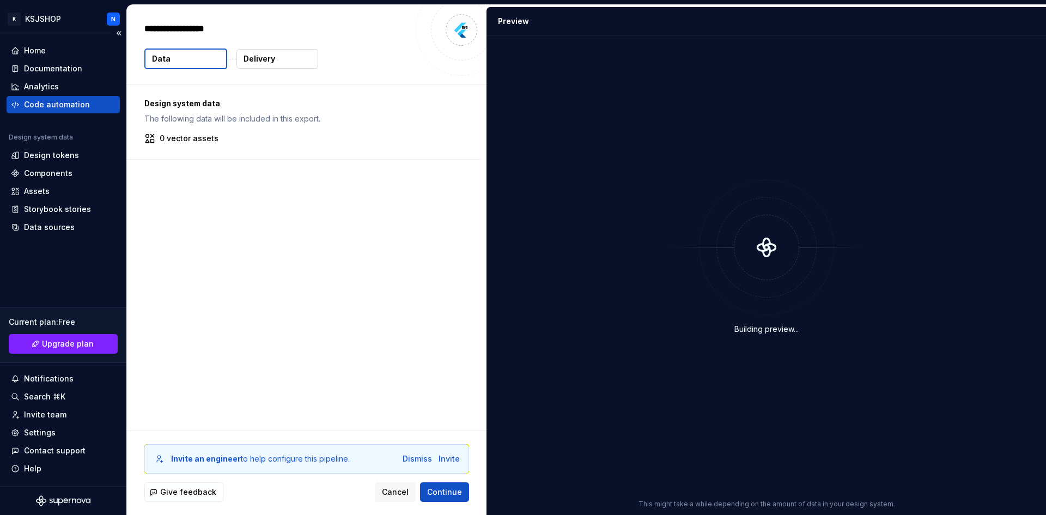
click at [70, 41] on div "Home Documentation Analytics Code automation Design system data Design tokens C…" at bounding box center [63, 259] width 126 height 453
click at [70, 50] on div "Home" at bounding box center [63, 50] width 105 height 11
